Goal: Use online tool/utility: Use online tool/utility

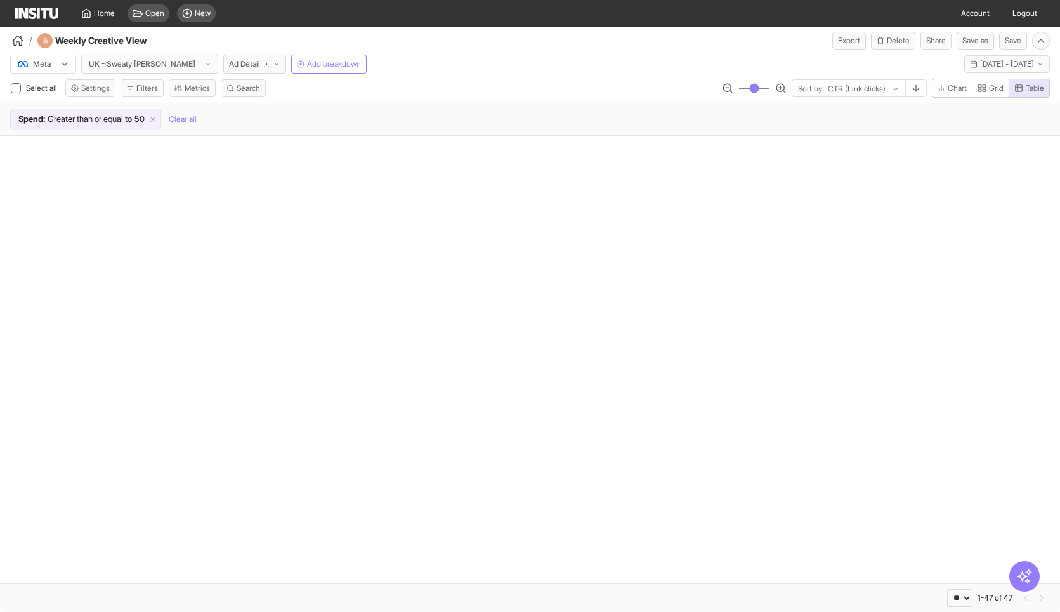
select select "**"
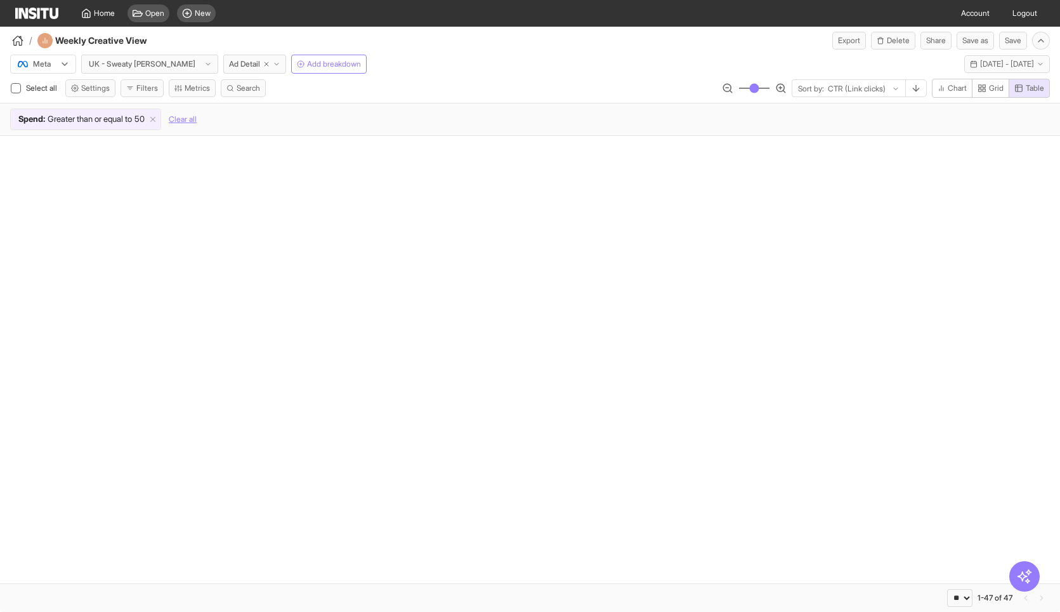
select select "**"
